Goal: Transaction & Acquisition: Purchase product/service

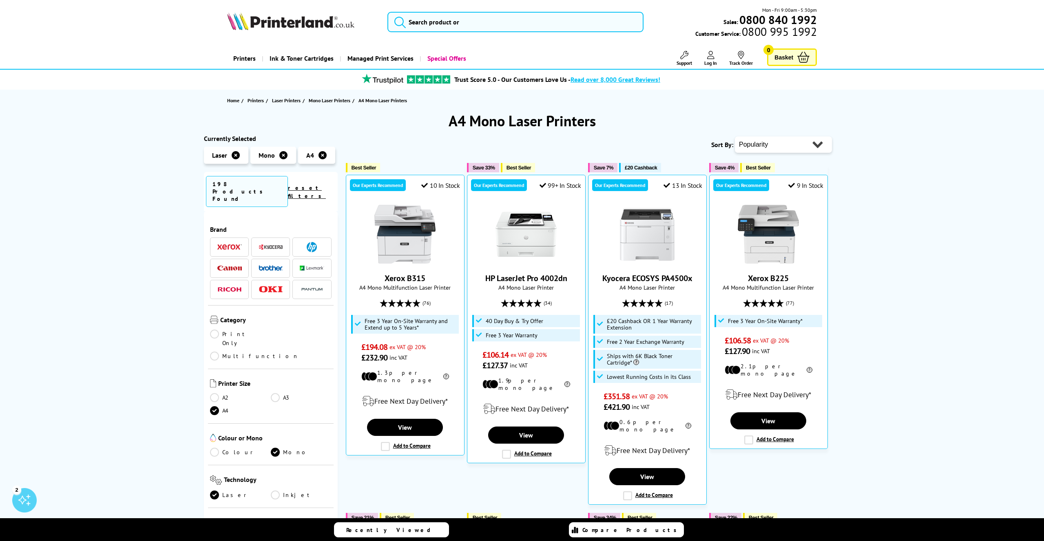
click at [783, 149] on select "Popularity Rating Price - Low to High Price - High to Low Running Costs - Low t…" at bounding box center [783, 145] width 97 height 16
select select "Running Costs"
click at [735, 137] on select "Popularity Rating Price - Low to High Price - High to Low Running Costs - Low t…" at bounding box center [783, 145] width 97 height 16
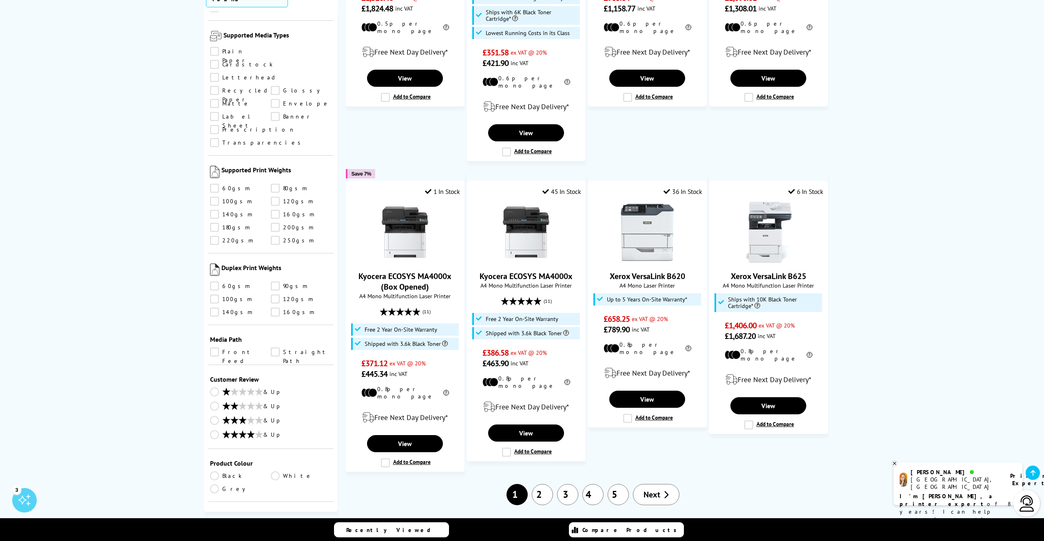
scroll to position [681, 0]
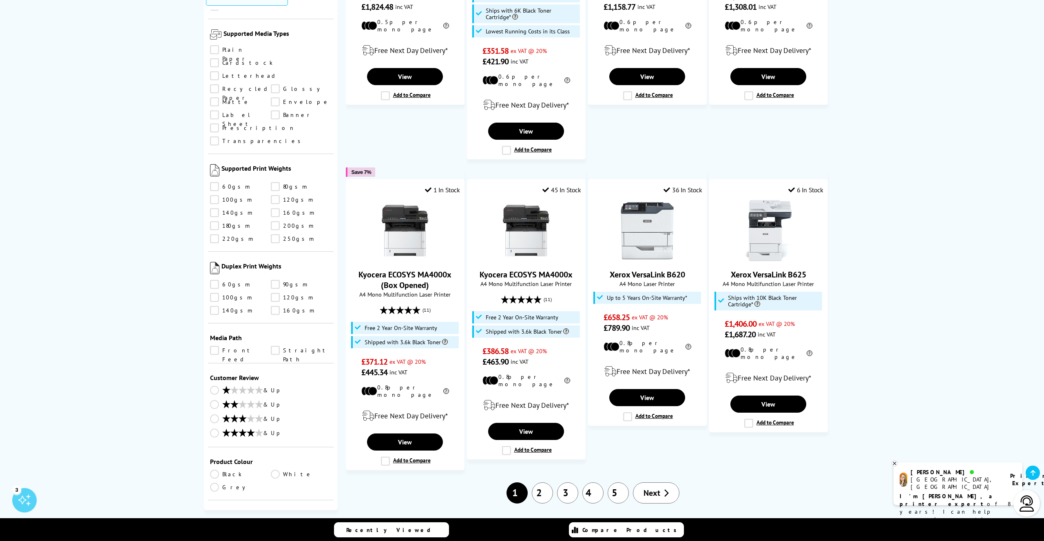
click at [303, 540] on select "0 100 200 300 400 500 600 700 800 900 1000 2000 3000 4000 5000 6000 8000 10000 …" at bounding box center [301, 545] width 61 height 10
select select "400"
click at [271, 540] on select "0 100 200 300 400 500 600 700 800 900 1000 2000 3000 4000 5000 6000 8000 10000 …" at bounding box center [301, 545] width 61 height 10
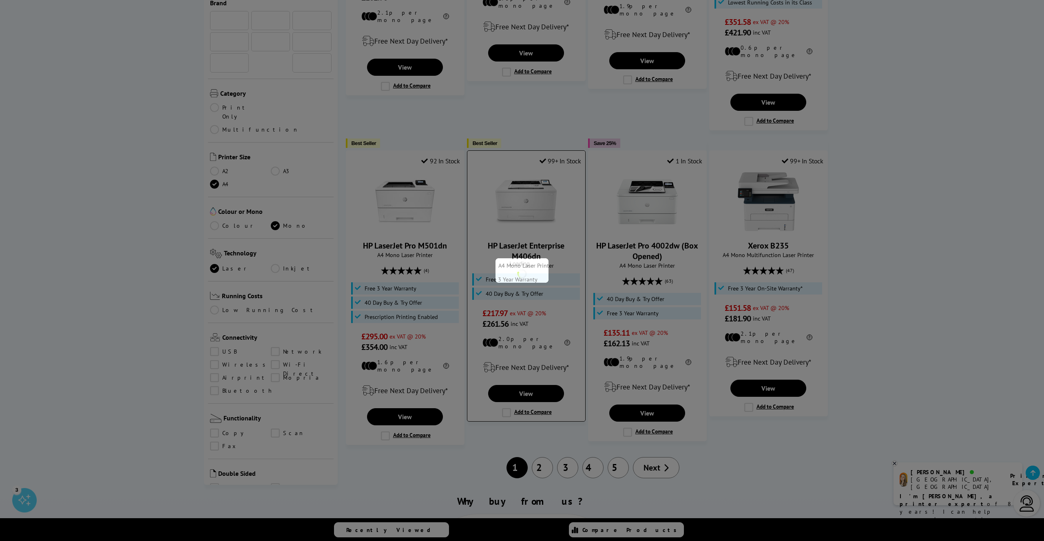
scroll to position [829, 0]
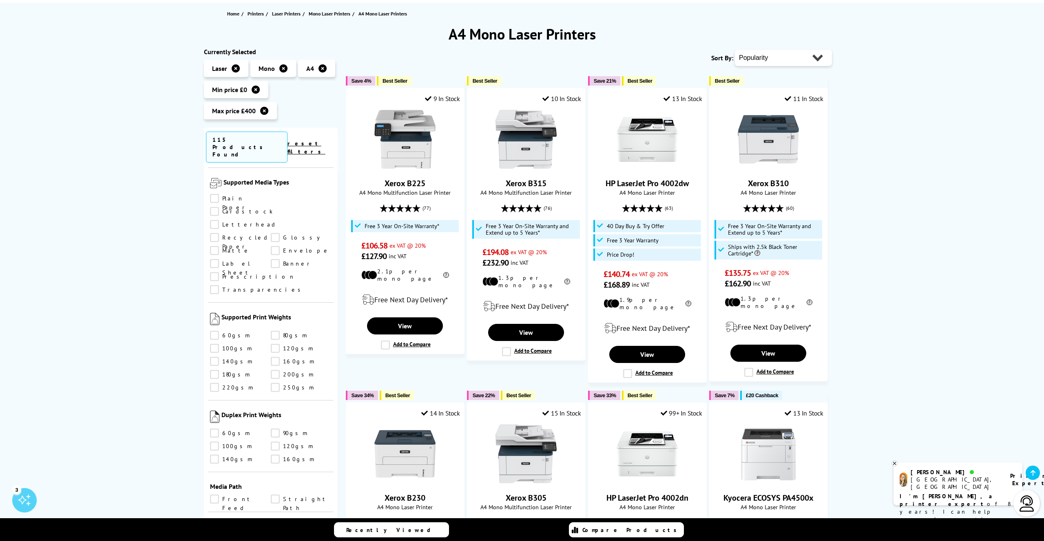
scroll to position [0, 0]
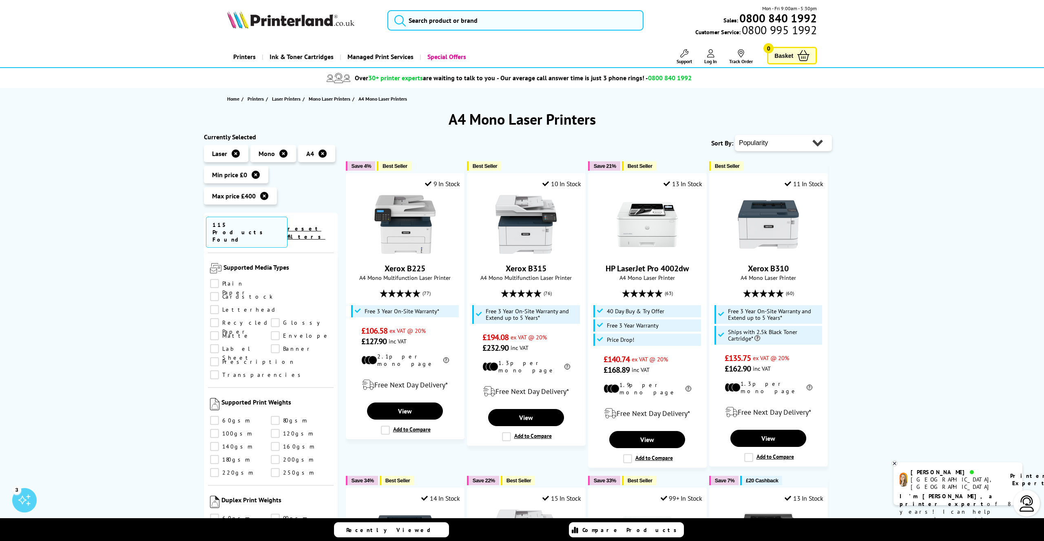
scroll to position [1, 0]
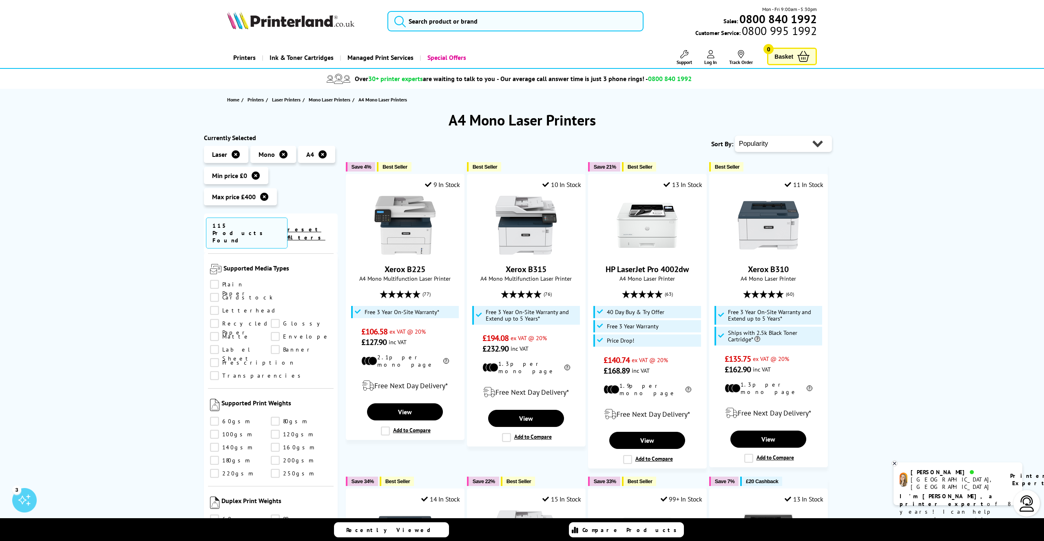
click at [764, 145] on select "Popularity Rating Price - Low to High Price - High to Low Running Costs - Low t…" at bounding box center [783, 144] width 97 height 16
select select "Running Costs"
click at [735, 136] on select "Popularity Rating Price - Low to High Price - High to Low Running Costs - Low t…" at bounding box center [783, 144] width 97 height 16
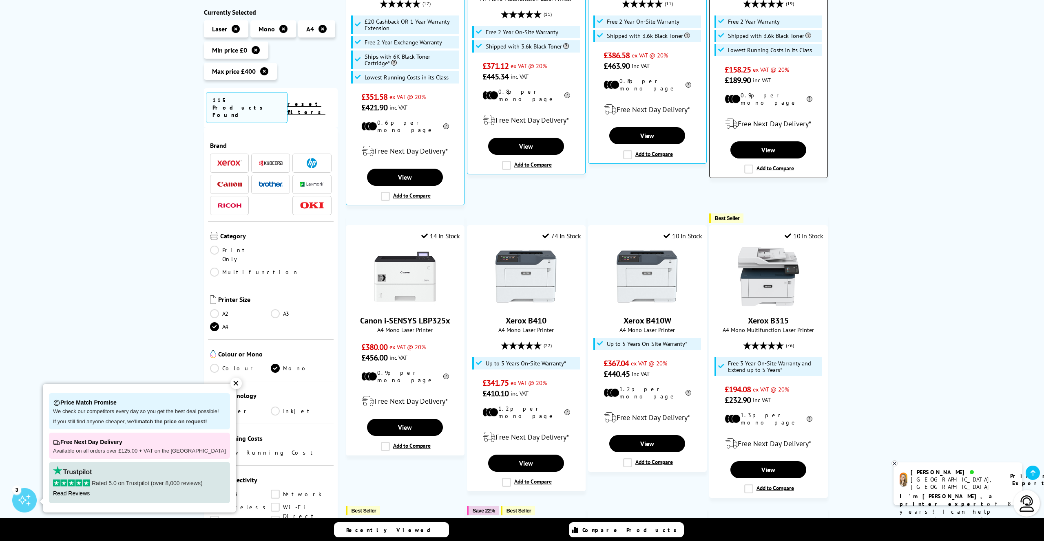
scroll to position [300, 0]
click at [230, 383] on div "✕" at bounding box center [235, 383] width 11 height 11
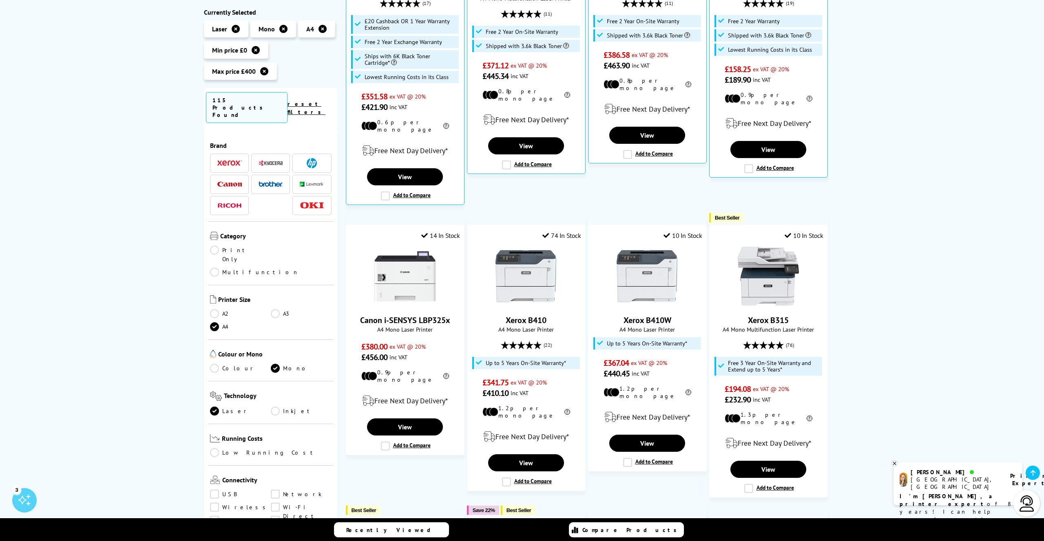
click at [213, 517] on link "Airprint" at bounding box center [240, 521] width 61 height 9
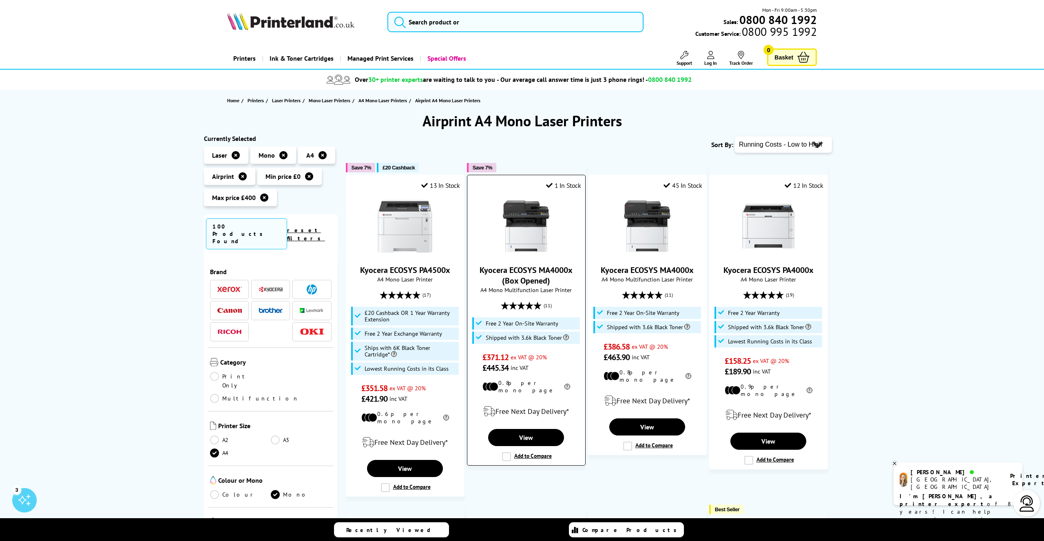
scroll to position [28, 0]
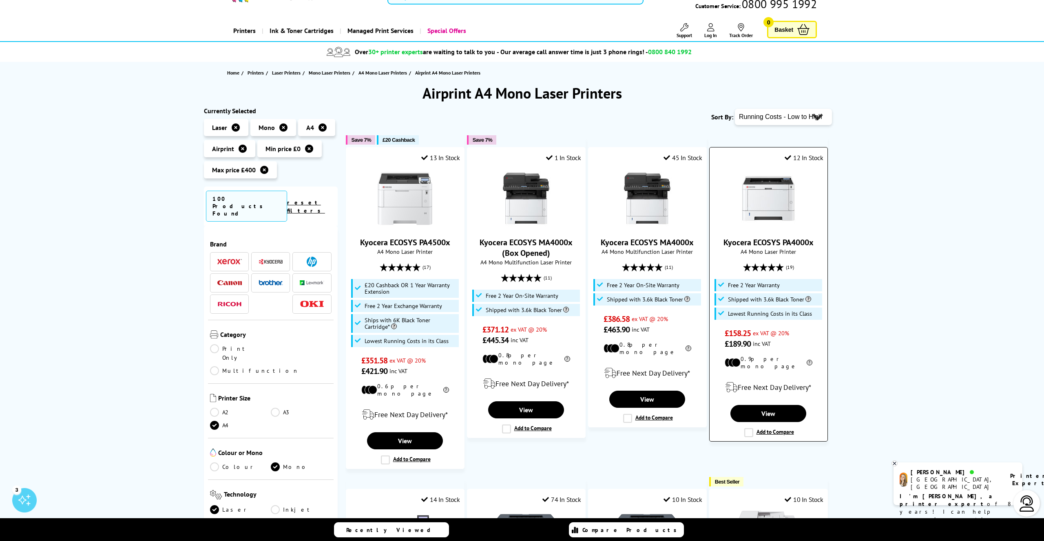
click at [751, 239] on link "Kyocera ECOSYS PA4000x" at bounding box center [768, 242] width 90 height 11
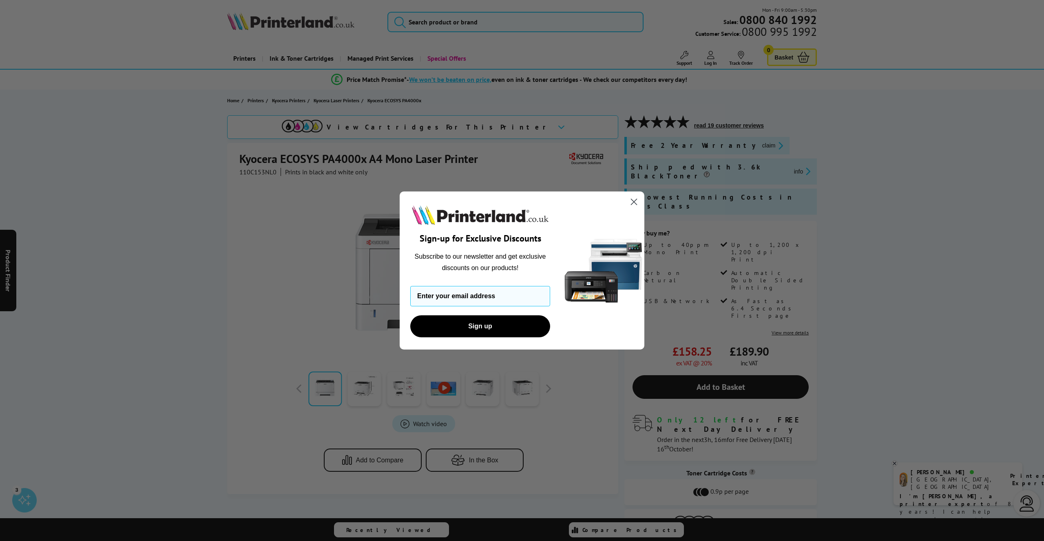
click at [633, 201] on icon "Close dialog" at bounding box center [634, 202] width 6 height 6
